Goal: Task Accomplishment & Management: Manage account settings

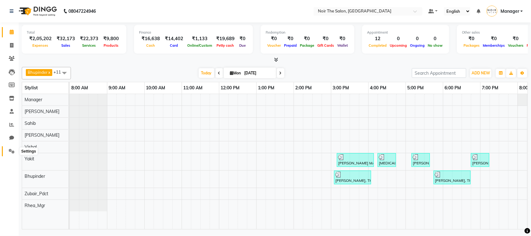
click at [12, 153] on span at bounding box center [11, 151] width 11 height 7
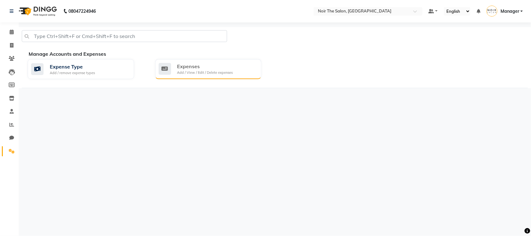
click at [209, 65] on div "Expenses" at bounding box center [205, 66] width 56 height 7
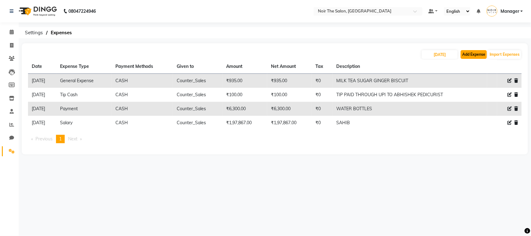
click at [472, 54] on button "Add Expense" at bounding box center [474, 54] width 26 height 9
select select "1"
select select "7157"
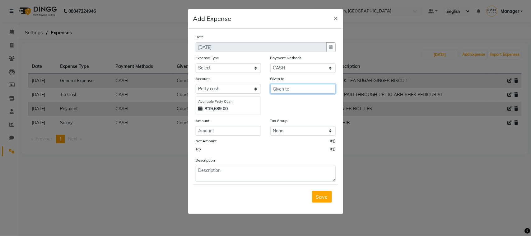
click at [282, 89] on input "text" at bounding box center [302, 89] width 65 height 10
type input "490"
drag, startPoint x: 287, startPoint y: 89, endPoint x: 258, endPoint y: 93, distance: 28.9
click at [258, 93] on div "Account Select [PERSON_NAME] cash Default account Available [PERSON_NAME] Cash …" at bounding box center [265, 95] width 149 height 40
drag, startPoint x: 286, startPoint y: 108, endPoint x: 277, endPoint y: 114, distance: 10.9
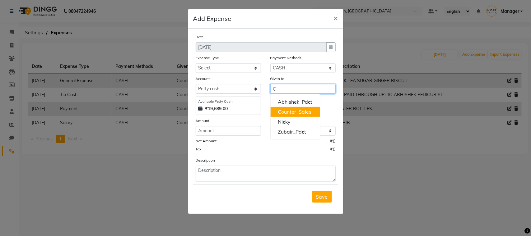
click at [286, 109] on ngb-highlight "C ounter_Sales" at bounding box center [295, 112] width 34 height 6
type input "Counter_Sales"
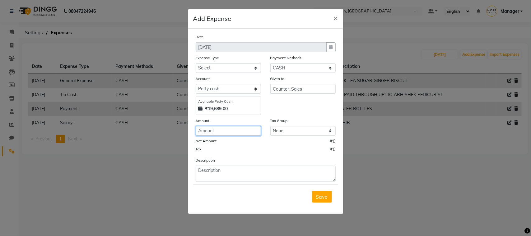
click at [211, 128] on input "number" at bounding box center [228, 131] width 65 height 10
type input "490"
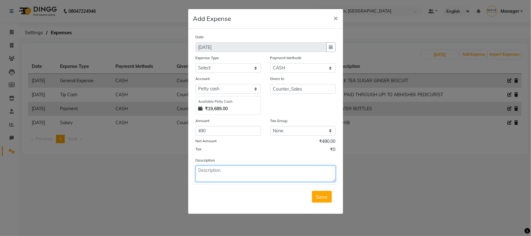
click at [232, 166] on textarea at bounding box center [266, 173] width 140 height 16
type textarea "[PERSON_NAME]"
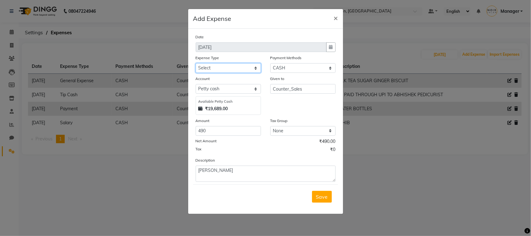
click at [233, 64] on select "Select Bank Deposit Blinkit Cash Handover CLIENT Client ordered food Client Ref…" at bounding box center [228, 68] width 65 height 10
select select "19910"
click at [196, 63] on select "Select Bank Deposit Blinkit Cash Handover CLIENT Client ordered food Client Ref…" at bounding box center [228, 68] width 65 height 10
click at [316, 195] on span "Save" at bounding box center [322, 196] width 12 height 6
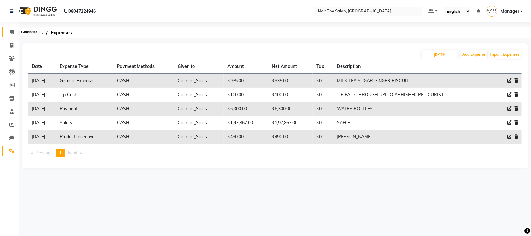
click at [11, 30] on icon at bounding box center [12, 32] width 4 height 5
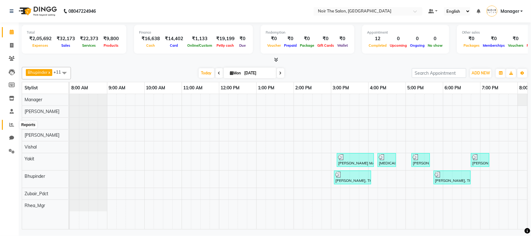
click at [11, 125] on icon at bounding box center [11, 124] width 5 height 5
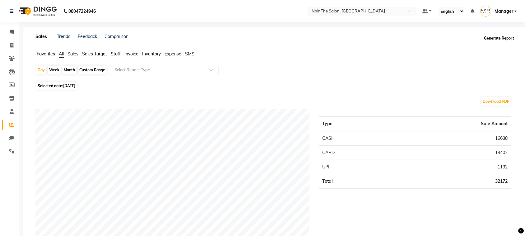
click at [495, 39] on button "Generate Report" at bounding box center [499, 38] width 33 height 9
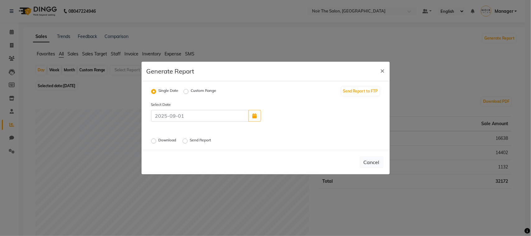
click at [159, 141] on label "Download" at bounding box center [168, 140] width 19 height 7
click at [153, 141] on input "Download" at bounding box center [154, 141] width 4 height 4
radio input "true"
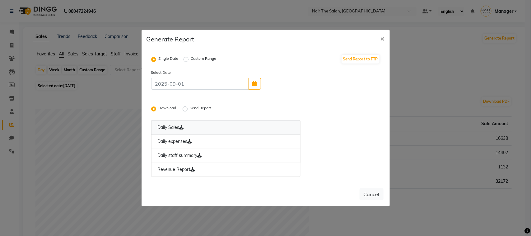
click at [177, 126] on link "Daily Sales" at bounding box center [226, 127] width 150 height 15
click at [177, 140] on link "Daily expenses" at bounding box center [226, 141] width 150 height 14
click at [178, 155] on link "Daily staff summary" at bounding box center [226, 155] width 150 height 14
drag, startPoint x: 178, startPoint y: 169, endPoint x: 178, endPoint y: 165, distance: 3.7
click at [178, 169] on link "Revenue Report" at bounding box center [226, 169] width 150 height 14
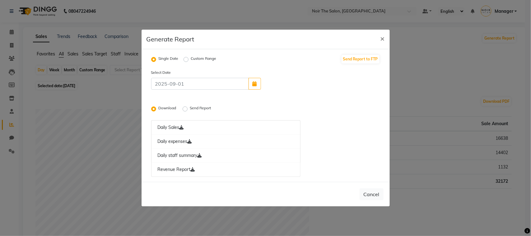
click at [190, 107] on label "Send Report" at bounding box center [201, 108] width 22 height 7
click at [185, 107] on input "Send Report" at bounding box center [186, 109] width 4 height 4
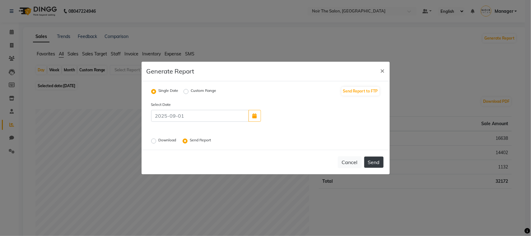
click at [375, 167] on button "Send" at bounding box center [373, 161] width 19 height 11
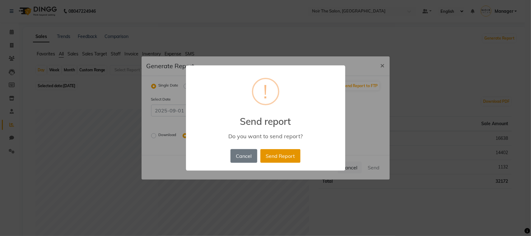
click at [275, 156] on button "Send Report" at bounding box center [280, 156] width 40 height 14
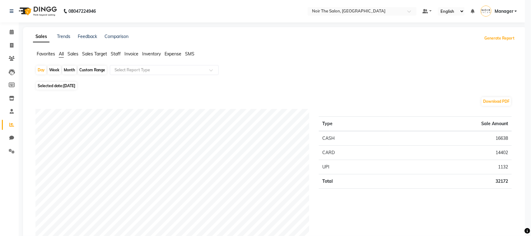
radio input "false"
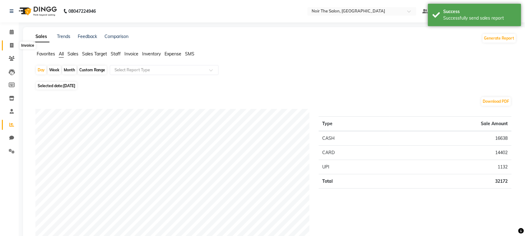
click at [11, 44] on icon at bounding box center [11, 45] width 3 height 5
select select "service"
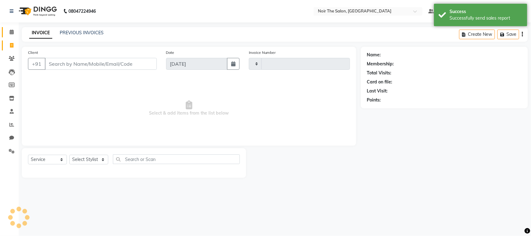
type input "3094"
select select "8026"
click at [12, 35] on span at bounding box center [11, 32] width 11 height 7
